Goal: Check status: Check status

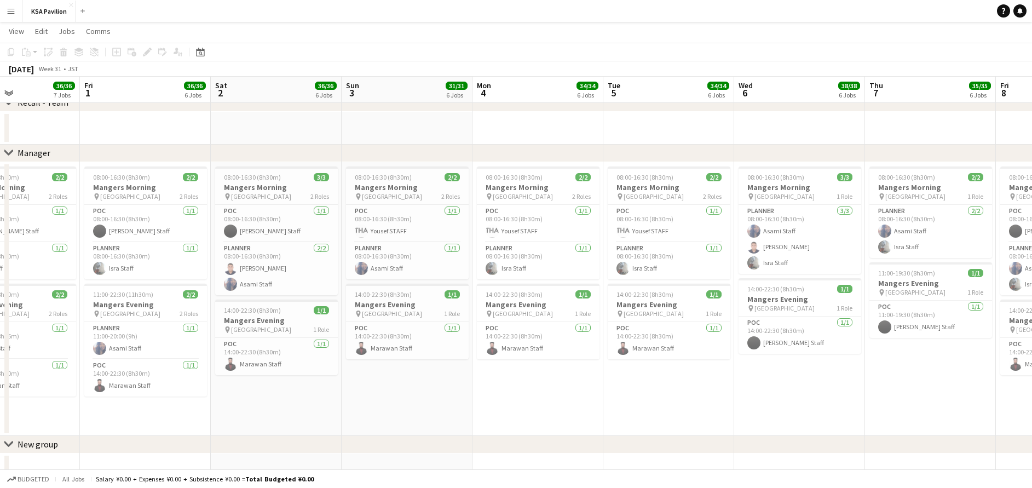
scroll to position [0, 308]
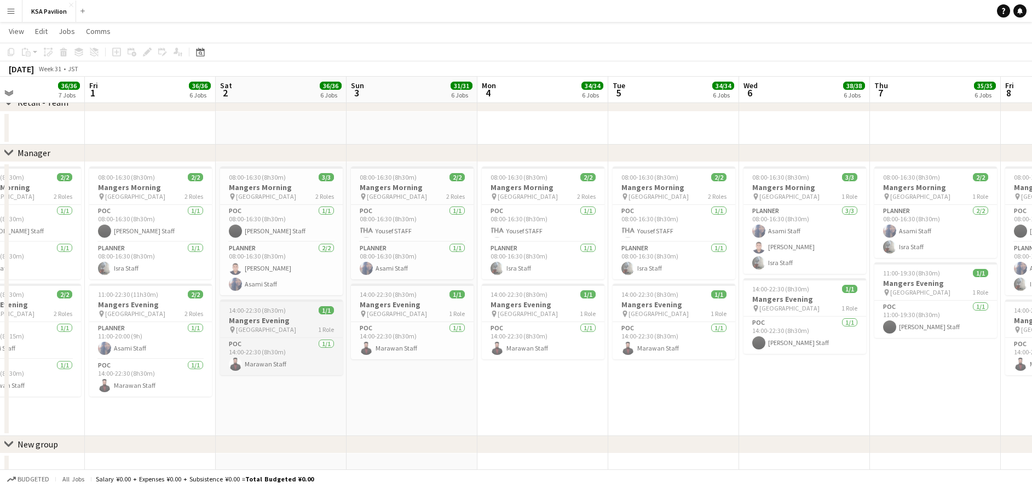
click at [240, 330] on span "[GEOGRAPHIC_DATA]" at bounding box center [266, 329] width 60 height 8
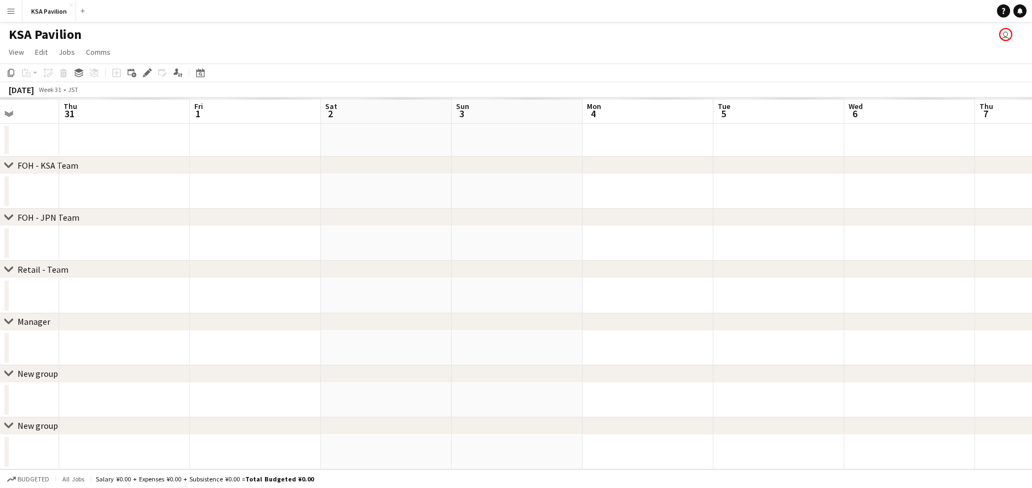
scroll to position [0, 0]
